Goal: Transaction & Acquisition: Download file/media

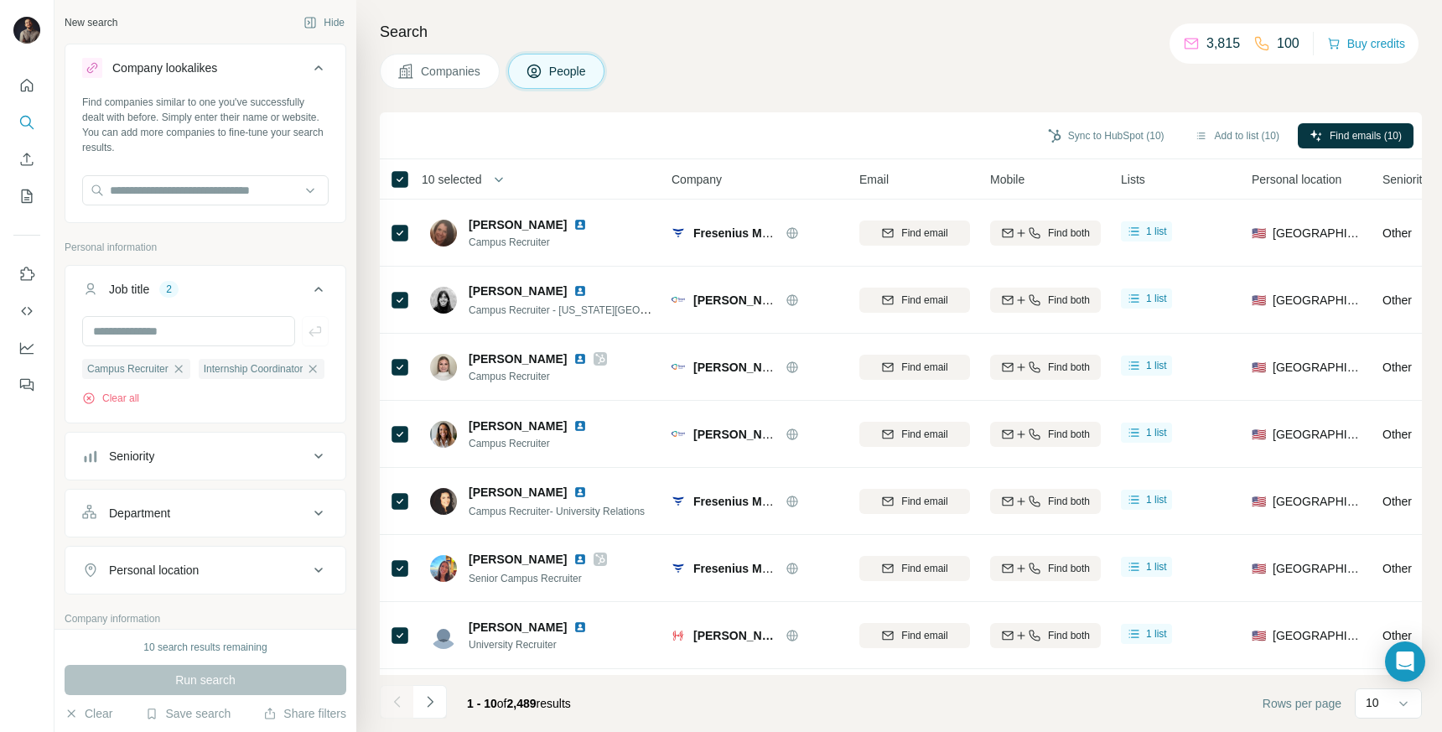
scroll to position [977, 0]
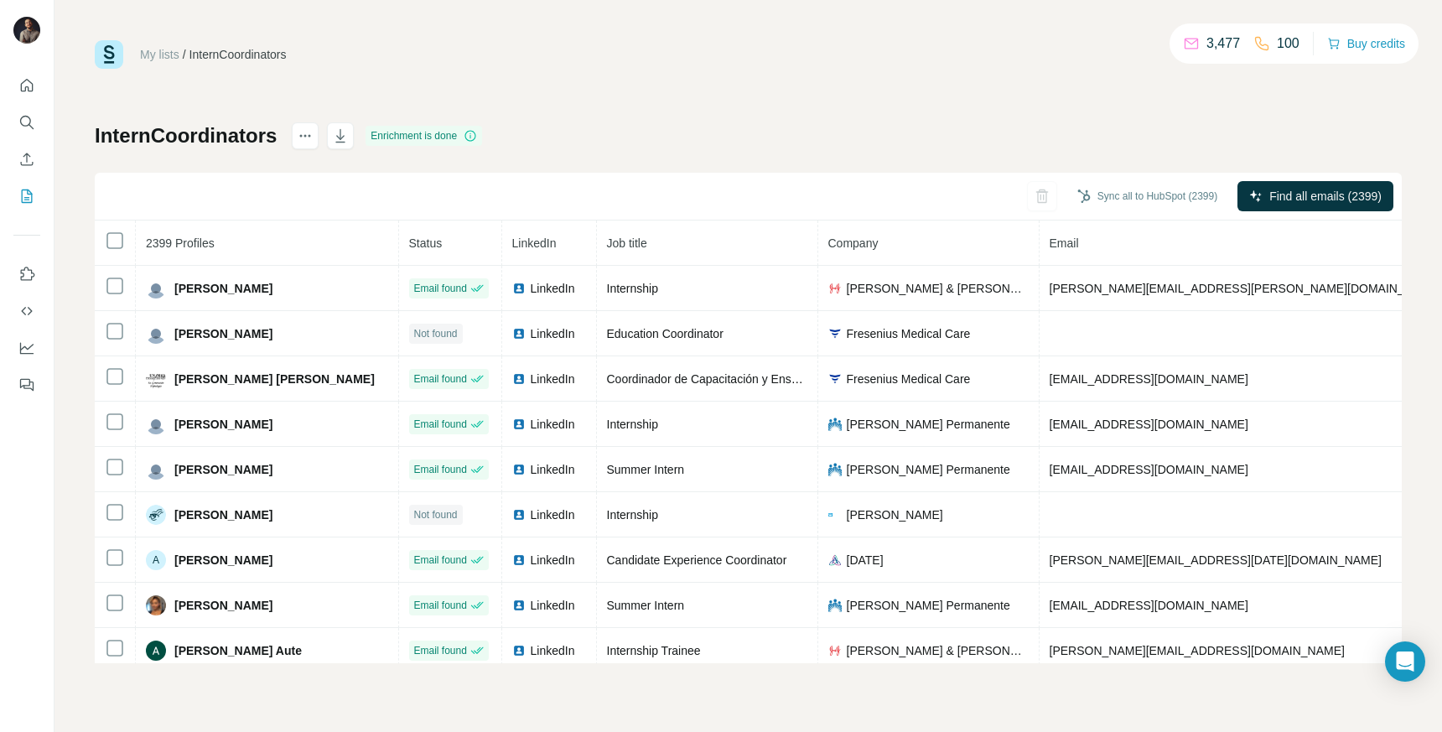
scroll to position [1866, 0]
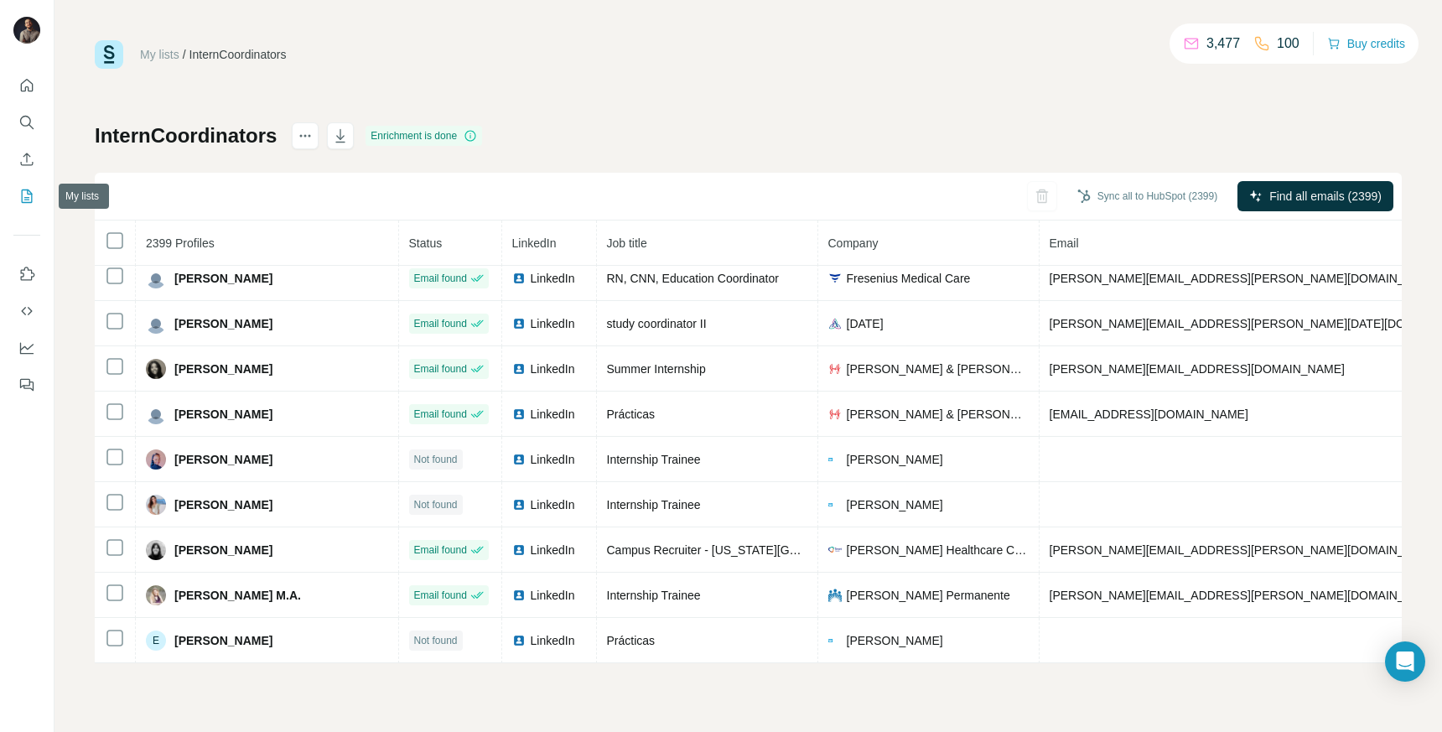
click at [27, 193] on icon "My lists" at bounding box center [28, 194] width 8 height 11
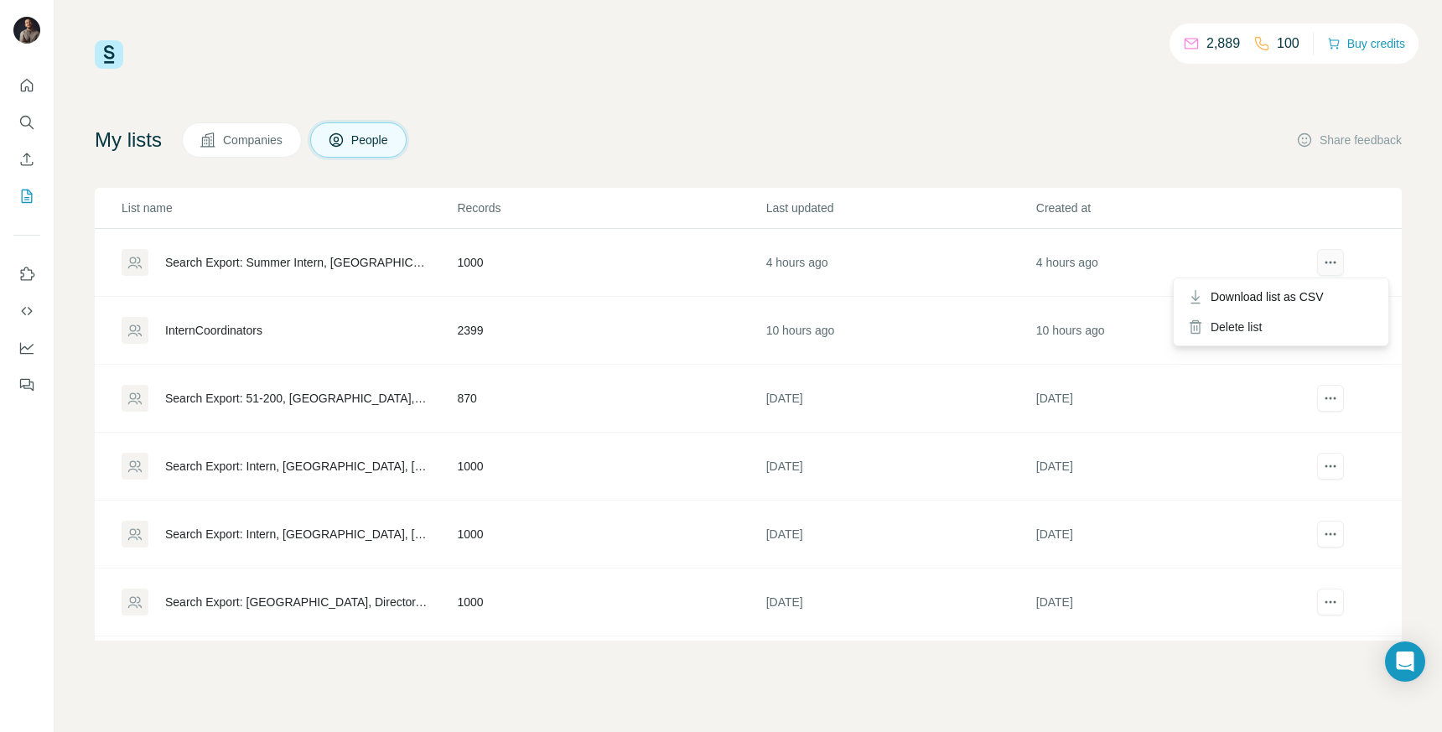
click at [1322, 256] on icon "actions" at bounding box center [1330, 262] width 17 height 17
click at [1303, 289] on span "Download list as CSV" at bounding box center [1266, 296] width 113 height 17
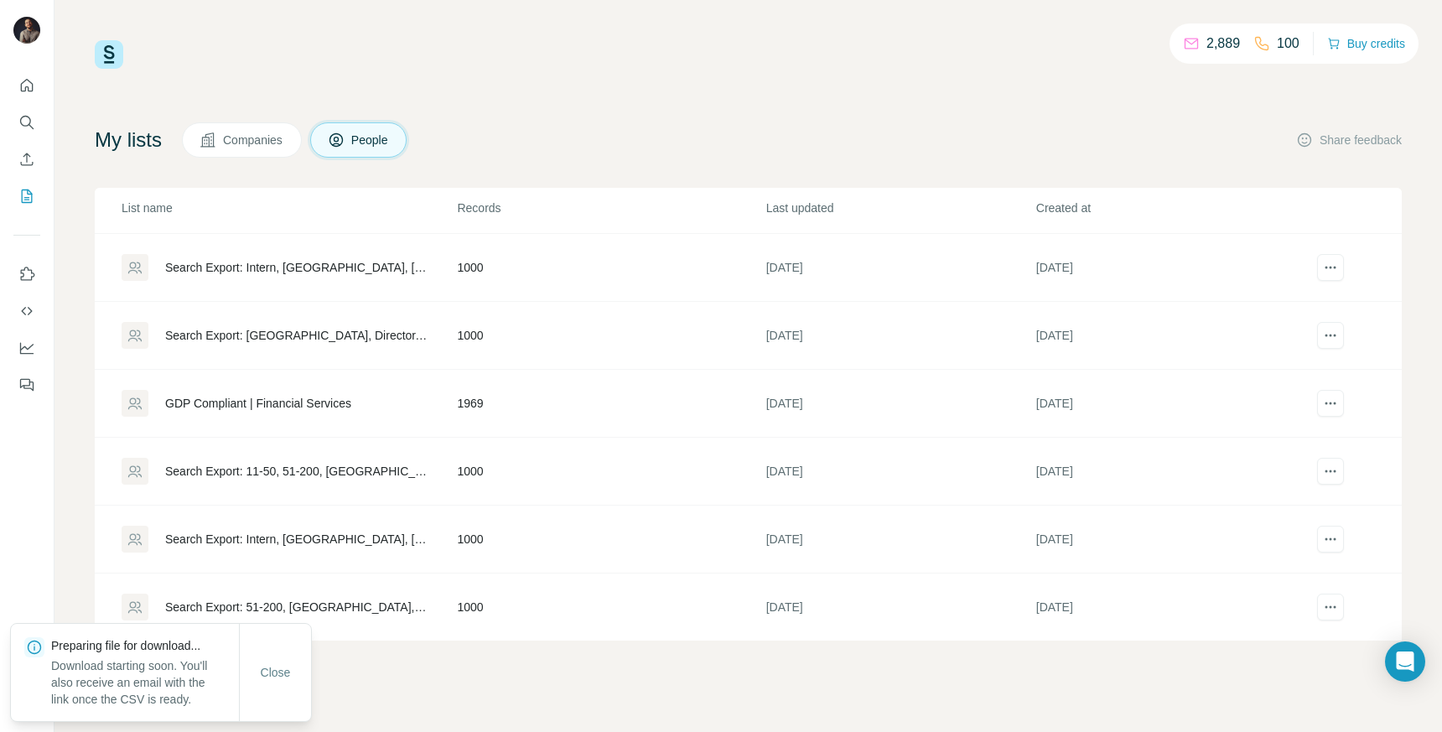
scroll to position [267, 0]
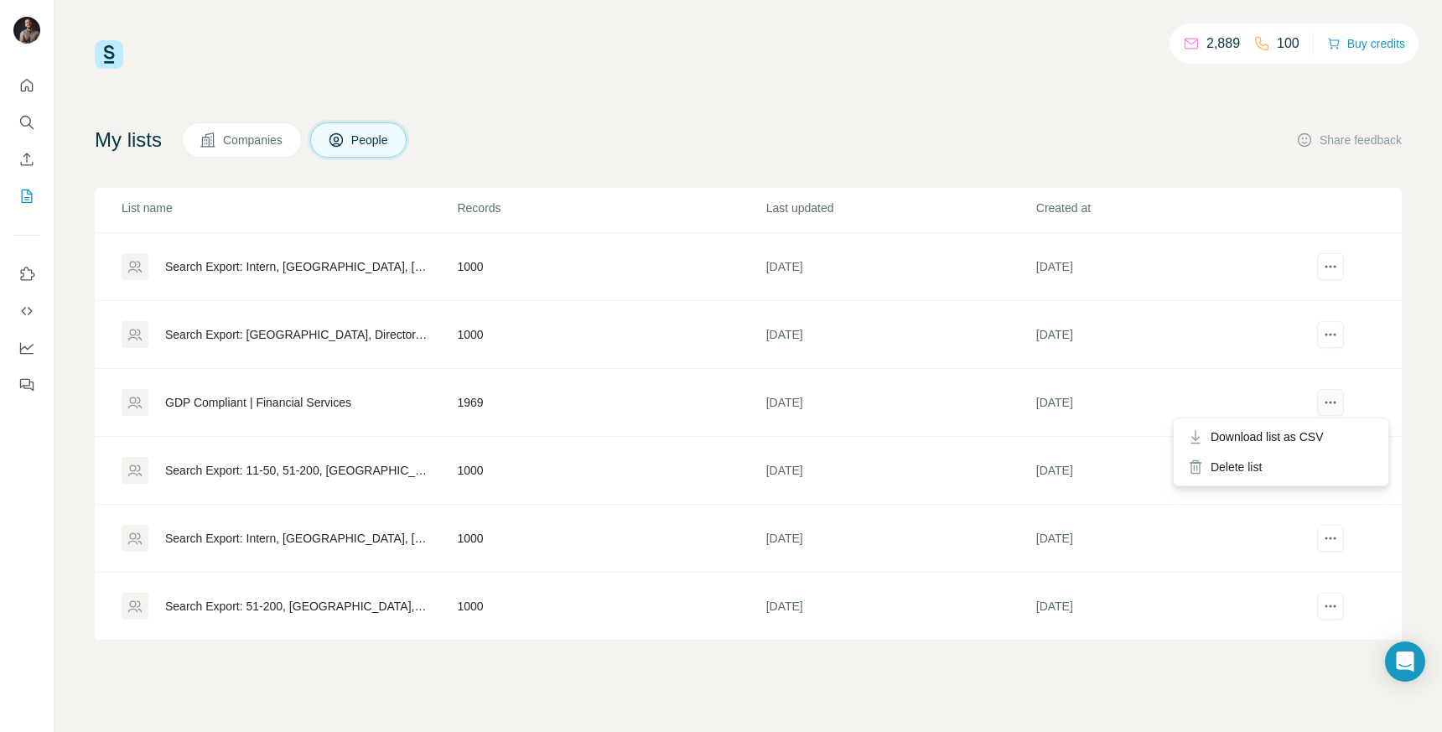
click at [1329, 400] on icon "actions" at bounding box center [1330, 402] width 17 height 17
click at [1270, 436] on span "Download list as CSV" at bounding box center [1266, 436] width 113 height 17
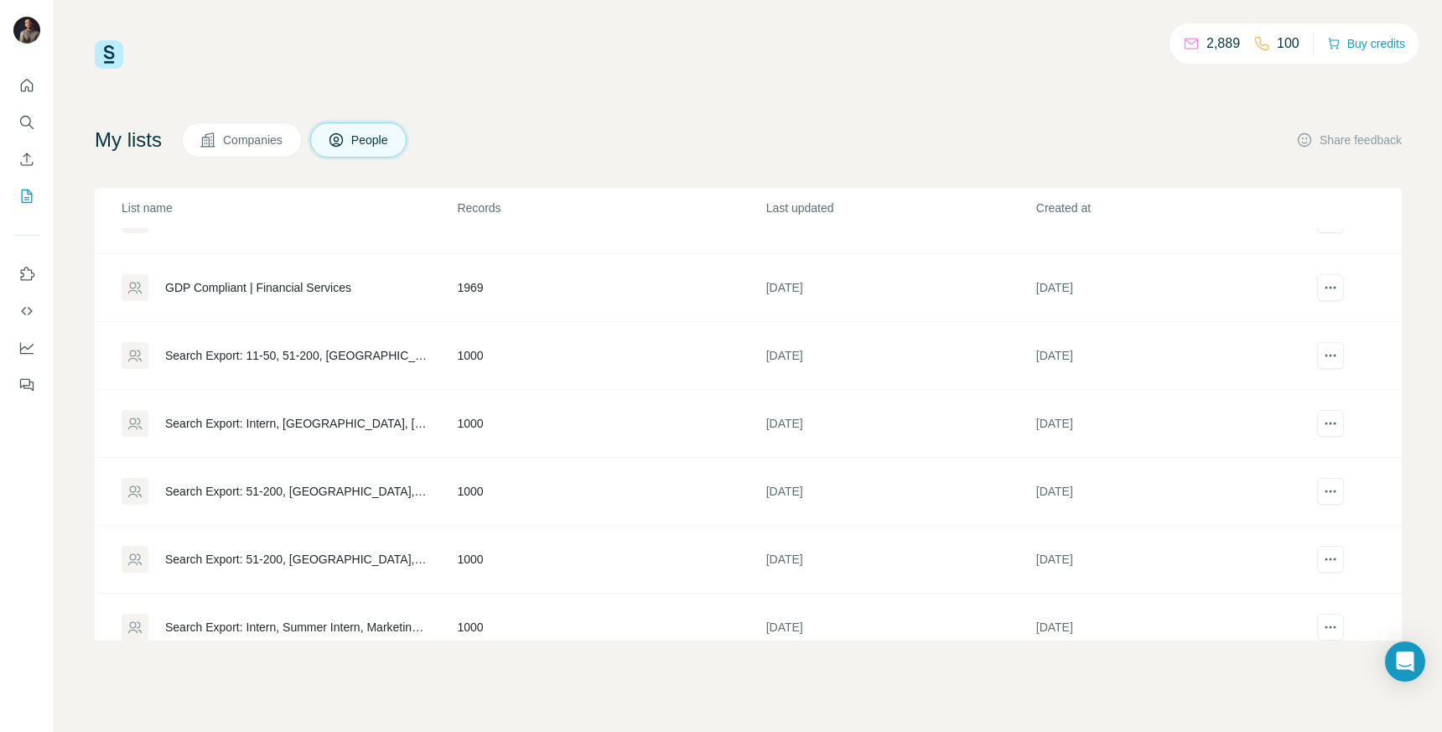
scroll to position [365, 0]
